Goal: Task Accomplishment & Management: Complete application form

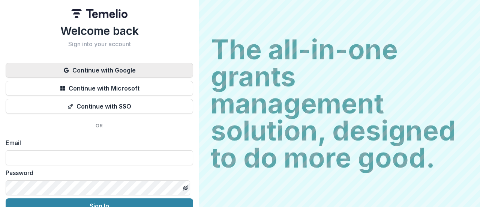
click at [98, 71] on button "Continue with Google" at bounding box center [99, 70] width 187 height 15
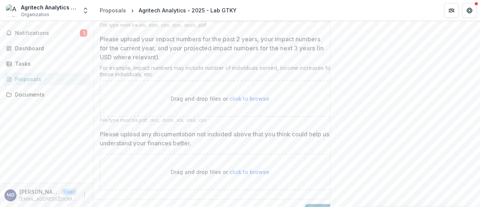
scroll to position [693, 0]
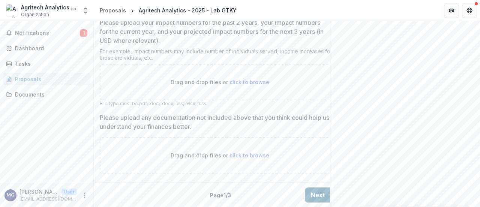
click at [315, 188] on button "Next" at bounding box center [322, 194] width 35 height 15
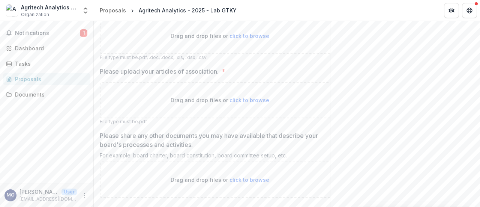
scroll to position [389, 0]
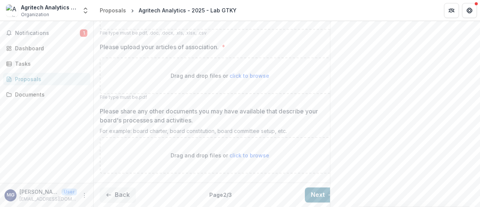
click at [315, 187] on button "Next" at bounding box center [322, 194] width 35 height 15
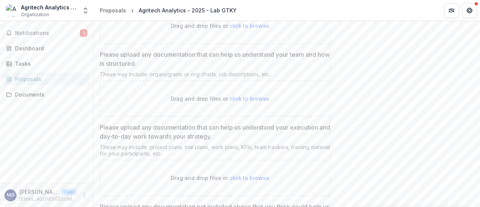
scroll to position [582, 0]
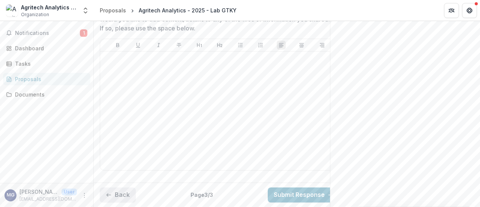
click at [121, 187] on button "Back" at bounding box center [118, 194] width 36 height 15
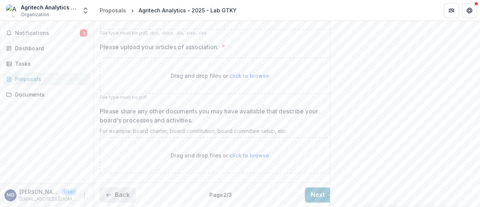
scroll to position [389, 0]
click at [121, 187] on button "Back" at bounding box center [118, 194] width 36 height 15
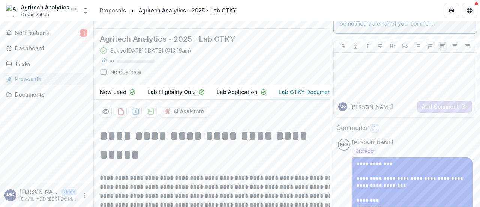
scroll to position [0, 0]
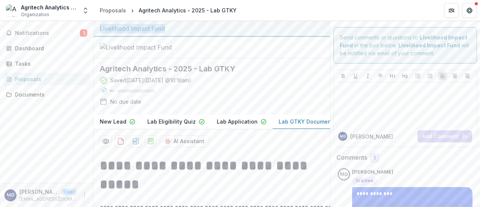
drag, startPoint x: 181, startPoint y: 28, endPoint x: 96, endPoint y: 28, distance: 85.1
click at [96, 28] on div "Livelihood Impact Fund" at bounding box center [212, 29] width 236 height 16
copy div "Livelihood Impact Fund"
